Goal: Information Seeking & Learning: Learn about a topic

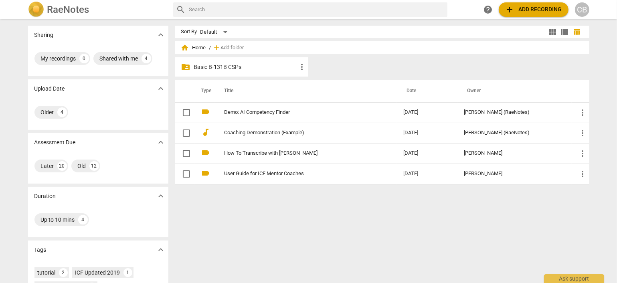
click at [218, 69] on p "Basic B-131B CSPs" at bounding box center [245, 67] width 103 height 8
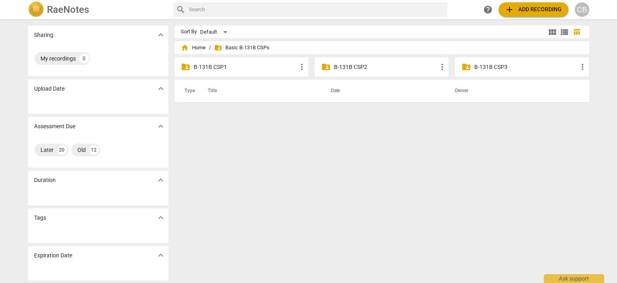
click at [374, 69] on p "B-131B CSP2" at bounding box center [385, 67] width 103 height 8
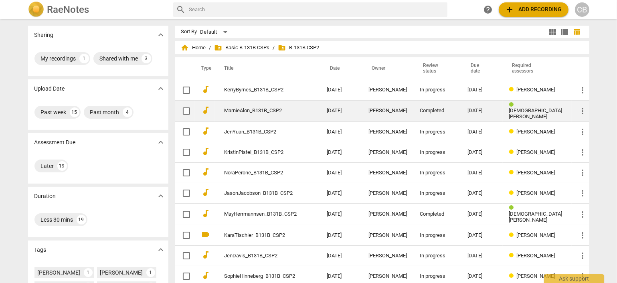
click at [300, 114] on td "MarnieAlon_B131B_CSP2" at bounding box center [268, 111] width 106 height 22
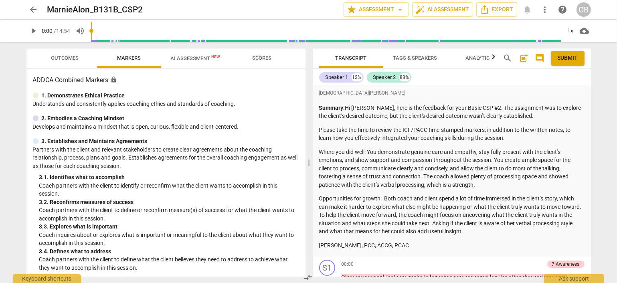
scroll to position [52, 0]
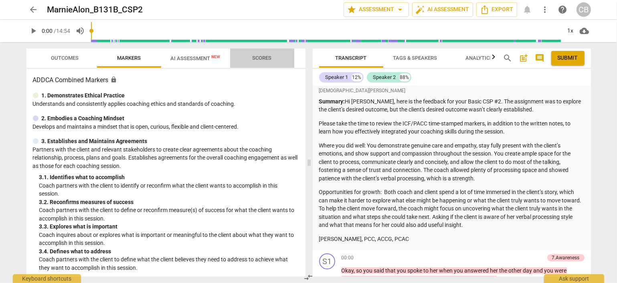
click at [262, 64] on button "Scores" at bounding box center [262, 58] width 64 height 19
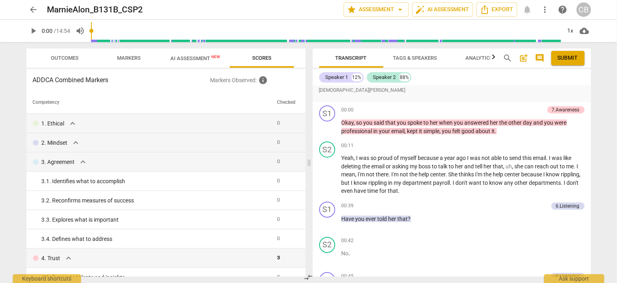
scroll to position [203, 0]
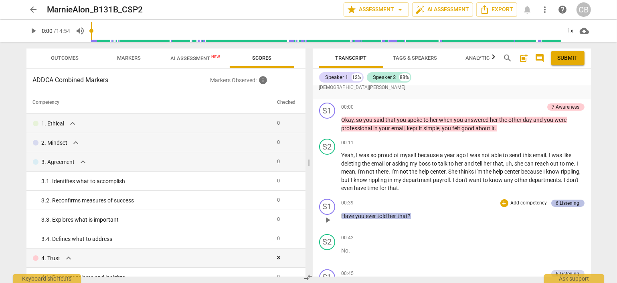
click at [556, 203] on div "6.Listening" at bounding box center [568, 203] width 24 height 7
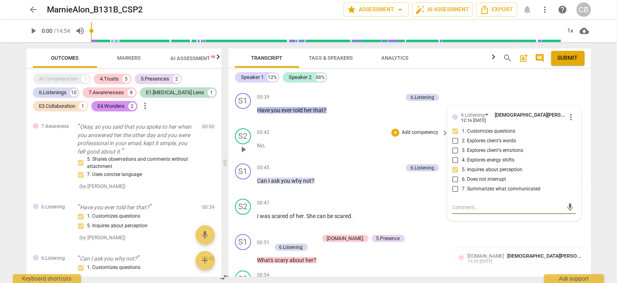
scroll to position [308, 0]
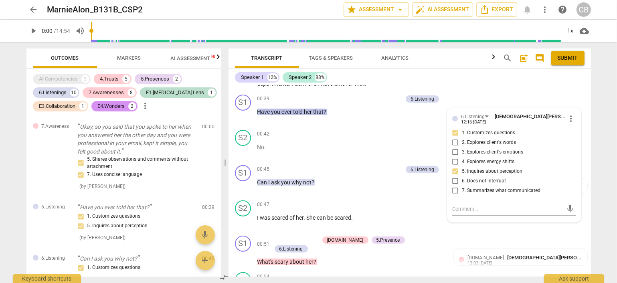
click at [489, 85] on div "Speaker 1 12% Speaker 2 88% [PERSON_NAME] Summary: The client is having issue w…" at bounding box center [410, 173] width 362 height 208
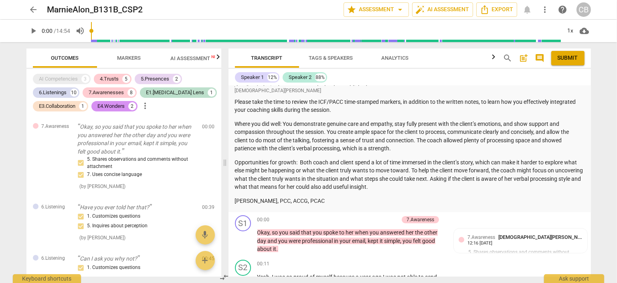
scroll to position [0, 0]
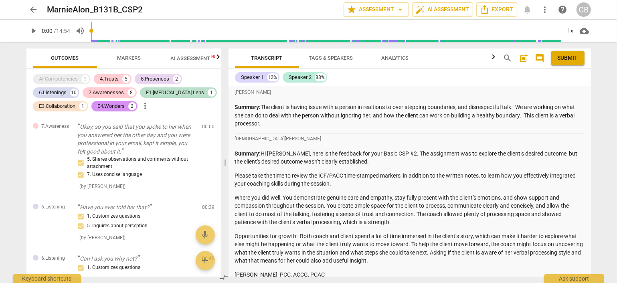
click at [204, 59] on span "AI Assessment New" at bounding box center [196, 58] width 50 height 6
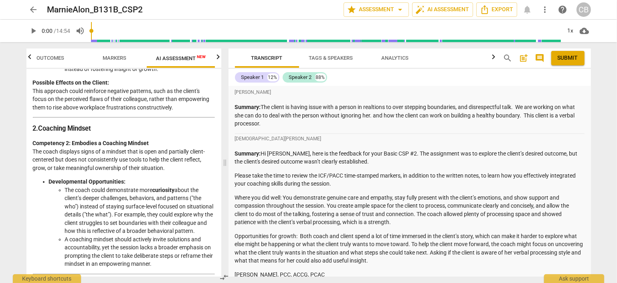
scroll to position [351, 0]
